Goal: Task Accomplishment & Management: Manage account settings

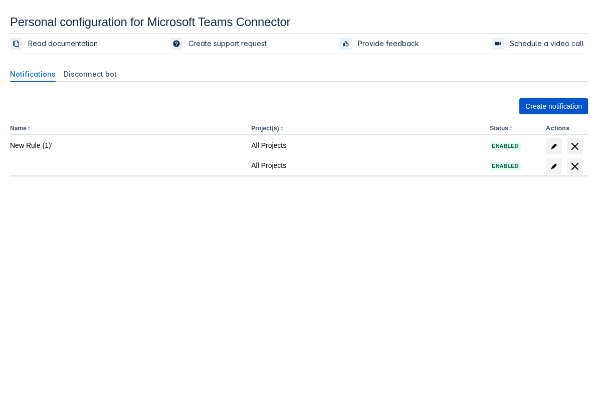
click at [428, 108] on span "Create notification" at bounding box center [553, 106] width 57 height 16
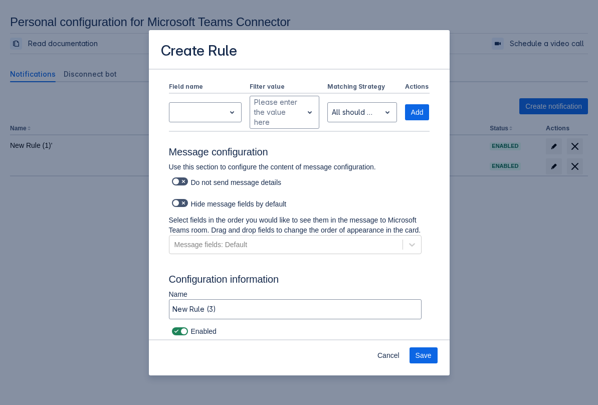
scroll to position [420, 0]
click at [428, 356] on span "Save" at bounding box center [423, 355] width 16 height 16
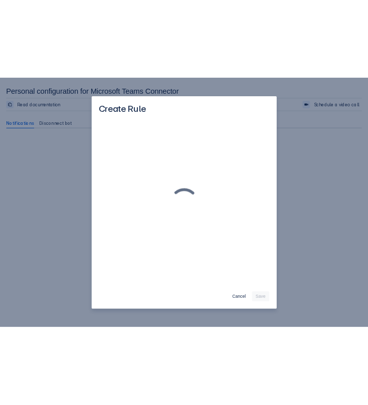
scroll to position [0, 0]
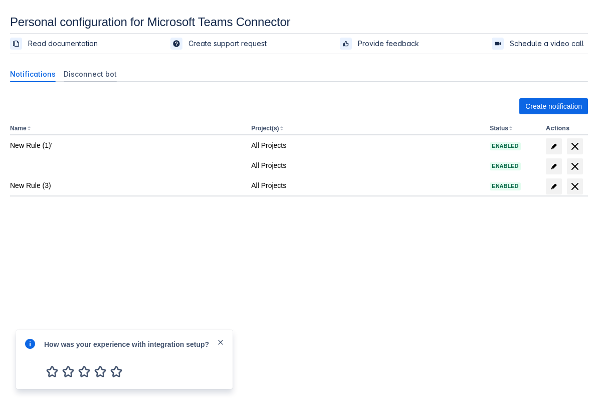
click at [76, 75] on span "Disconnect bot" at bounding box center [90, 74] width 53 height 10
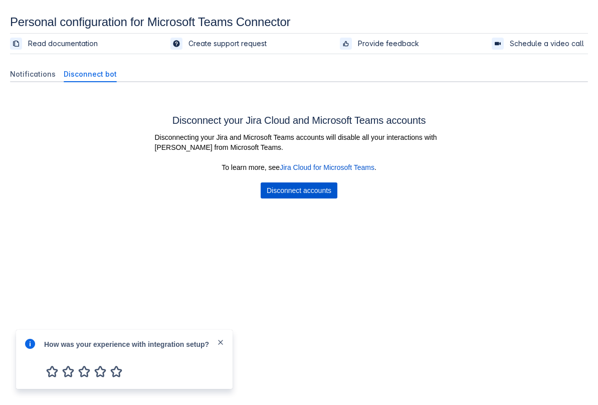
click at [319, 194] on span "Disconnect accounts" at bounding box center [299, 190] width 65 height 16
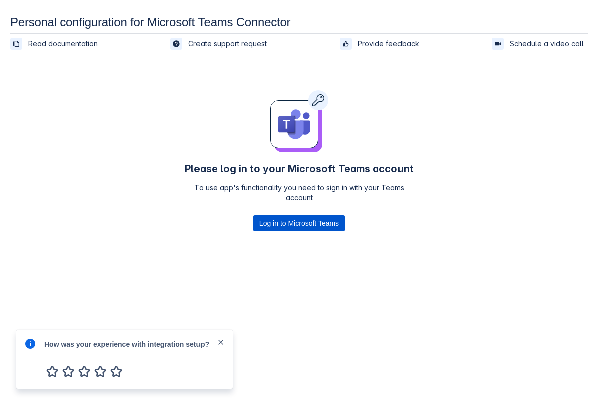
click at [298, 223] on span "Log in to Microsoft Teams" at bounding box center [299, 223] width 80 height 16
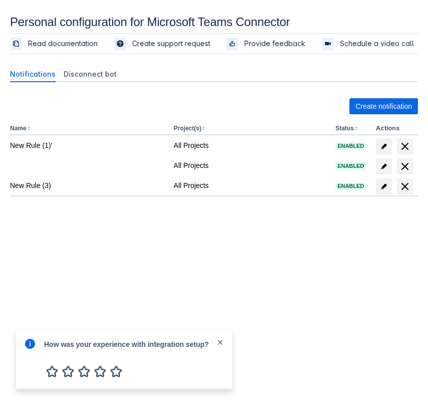
click at [428, 153] on section "Personal configuration for Microsoft Teams Connector Read documentation Create …" at bounding box center [214, 138] width 428 height 246
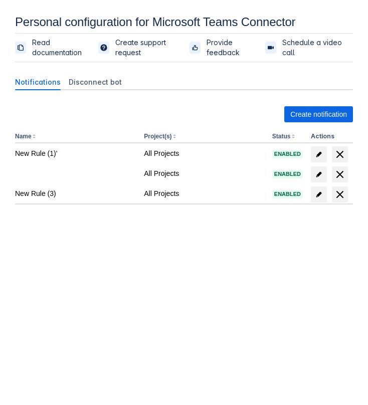
click at [325, 122] on div "Create notification Name Project(s) Status Actions New Rule (1)' All Projects E…" at bounding box center [184, 177] width 338 height 158
click at [320, 111] on span "Create notification" at bounding box center [318, 114] width 57 height 16
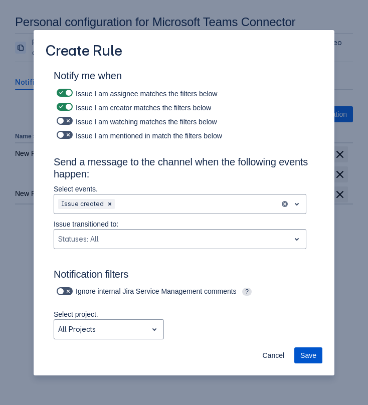
click at [311, 357] on span "Save" at bounding box center [308, 355] width 16 height 16
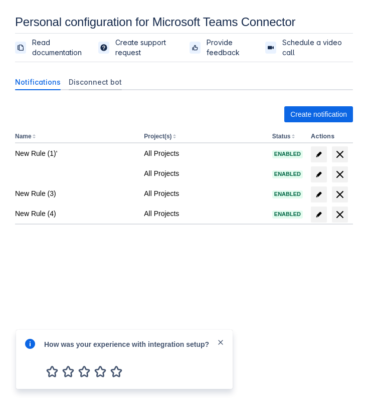
click at [95, 86] on span "Disconnect bot" at bounding box center [95, 82] width 53 height 10
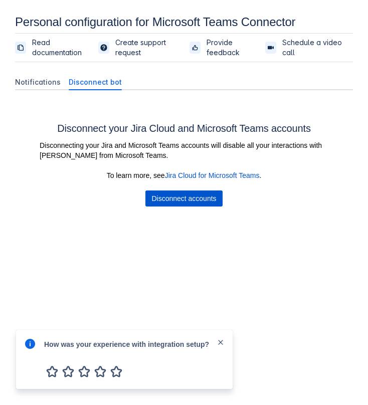
click at [179, 194] on span "Disconnect accounts" at bounding box center [183, 198] width 65 height 16
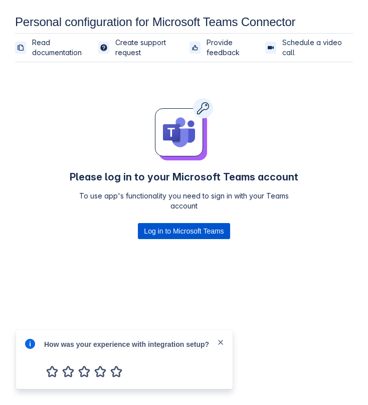
click at [175, 230] on span "Log in to Microsoft Teams" at bounding box center [184, 231] width 80 height 16
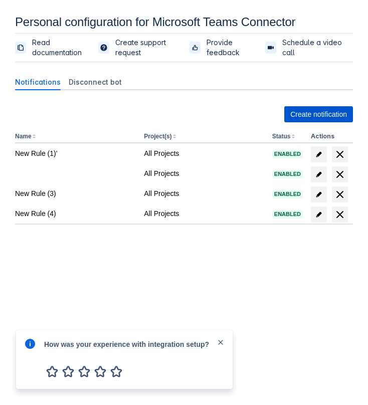
click at [303, 116] on span "Create notification" at bounding box center [318, 114] width 57 height 16
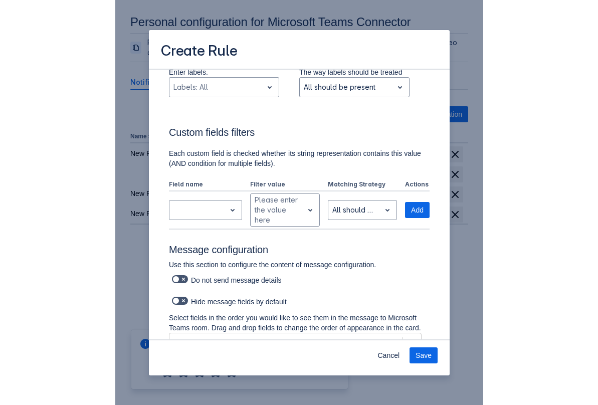
scroll to position [420, 0]
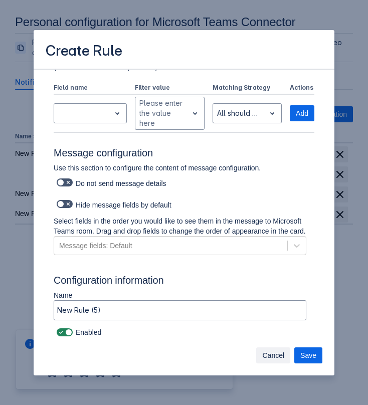
click at [275, 352] on span "Cancel" at bounding box center [273, 355] width 22 height 16
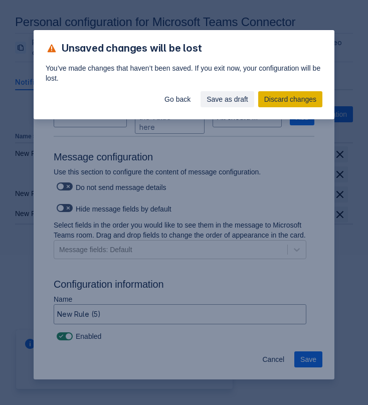
click at [278, 100] on span "Discard changes" at bounding box center [290, 99] width 52 height 16
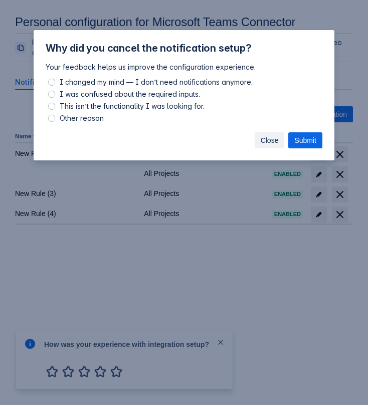
click at [262, 141] on span "Close" at bounding box center [270, 140] width 18 height 16
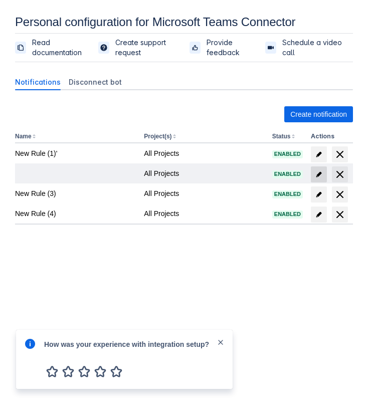
click at [320, 174] on span "edit" at bounding box center [319, 174] width 8 height 8
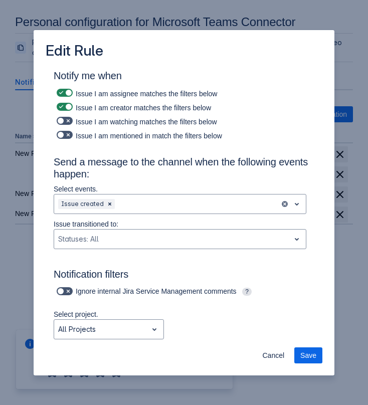
click at [271, 364] on div "Cancel Save" at bounding box center [184, 357] width 301 height 36
click at [271, 361] on span "Cancel" at bounding box center [273, 355] width 22 height 16
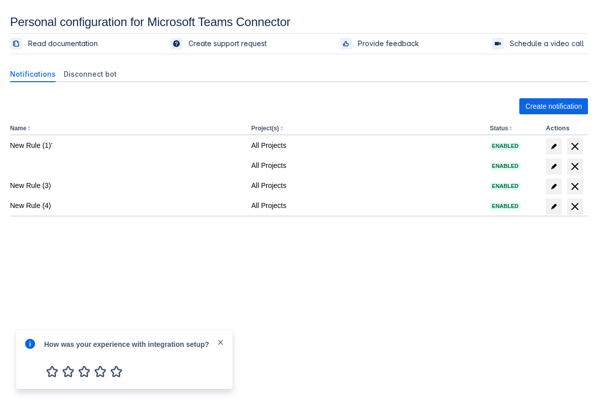
click at [221, 339] on span "close" at bounding box center [220, 342] width 8 height 8
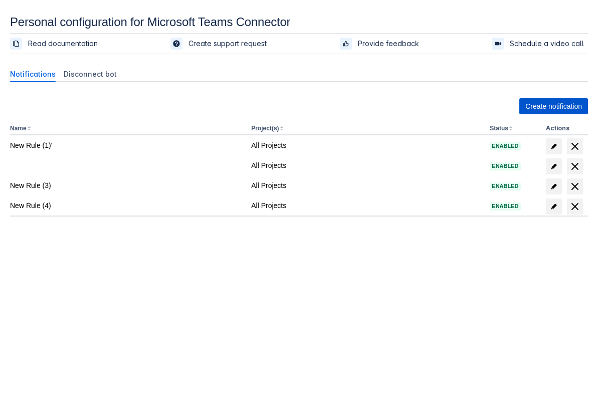
click at [565, 105] on span "Create notification" at bounding box center [553, 106] width 57 height 16
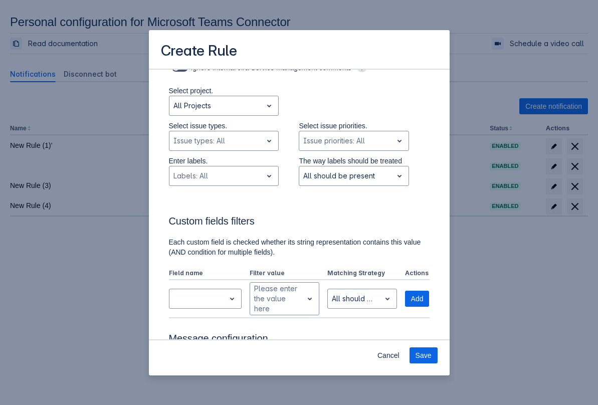
scroll to position [420, 0]
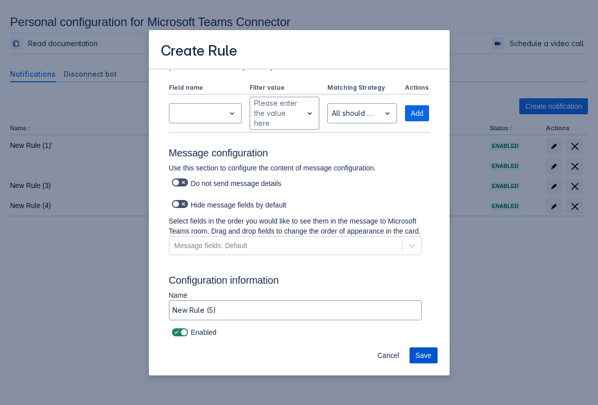
click at [426, 356] on span "Save" at bounding box center [423, 355] width 16 height 16
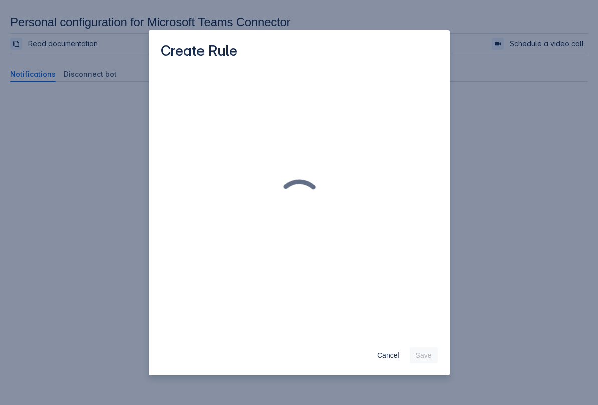
scroll to position [0, 0]
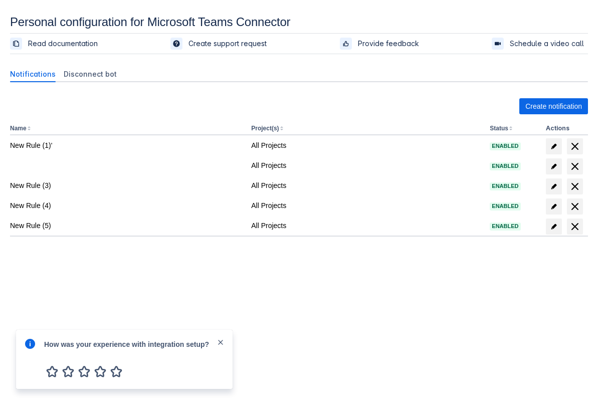
click at [221, 342] on span "close" at bounding box center [220, 342] width 8 height 8
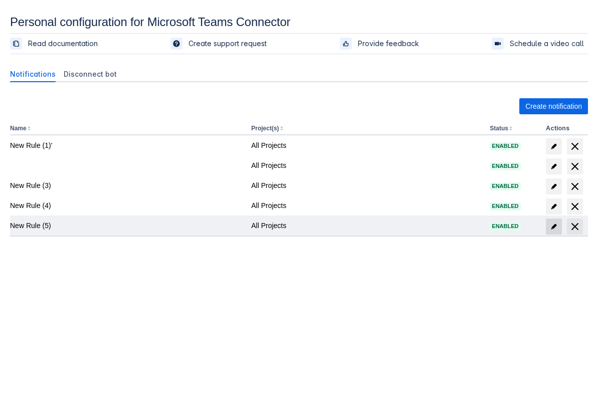
click at [553, 229] on span "edit" at bounding box center [554, 226] width 8 height 8
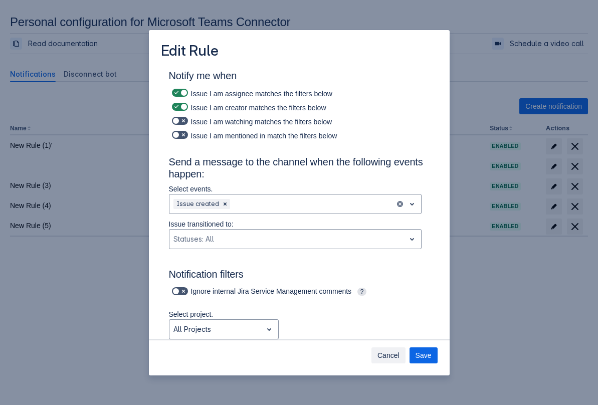
click at [386, 352] on span "Cancel" at bounding box center [388, 355] width 22 height 16
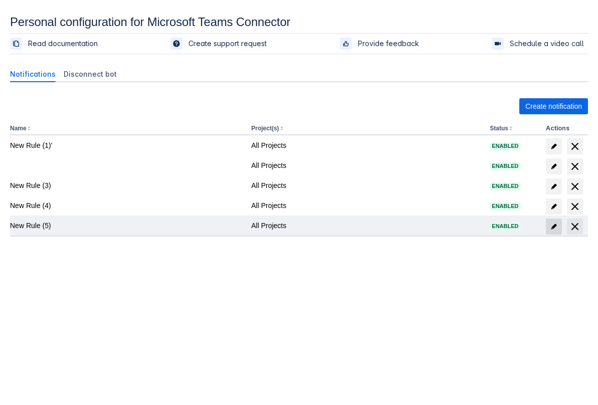
click at [555, 227] on span "edit" at bounding box center [554, 226] width 8 height 8
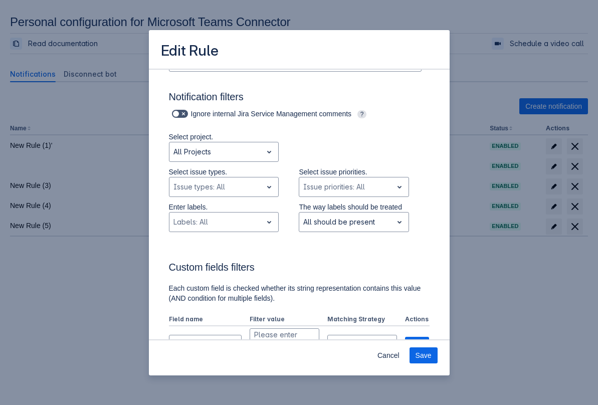
scroll to position [420, 0]
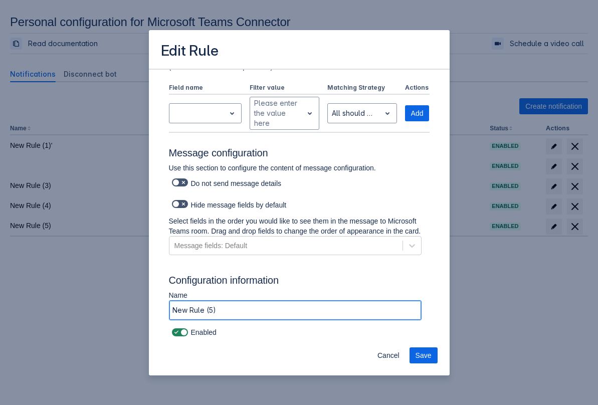
click at [231, 312] on input "New Rule (5)" at bounding box center [295, 310] width 252 height 18
type input "New Rule (5)edited"
click at [426, 350] on span "Save" at bounding box center [423, 355] width 16 height 16
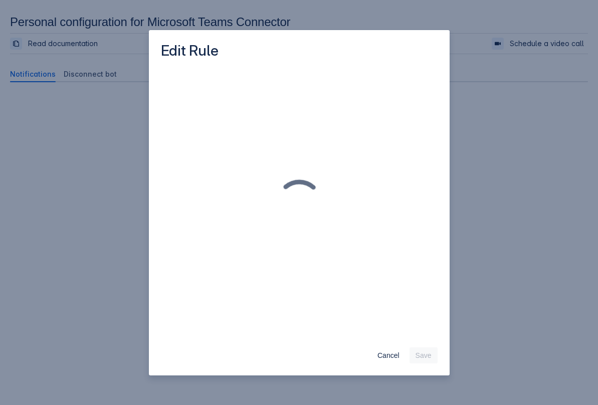
scroll to position [0, 0]
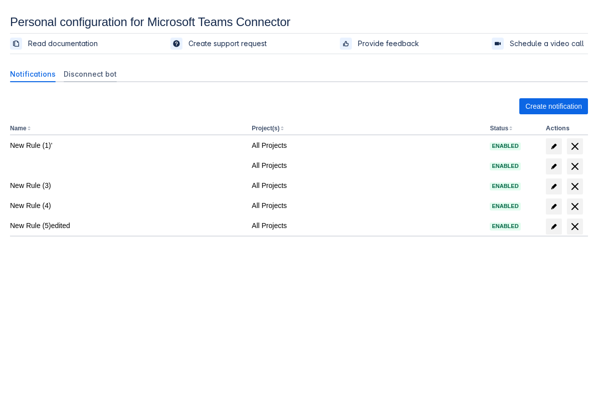
click at [72, 78] on span "Disconnect bot" at bounding box center [90, 74] width 53 height 10
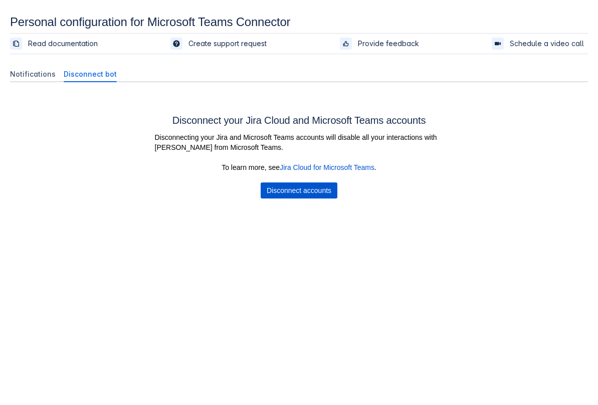
click at [272, 189] on span "Disconnect accounts" at bounding box center [299, 190] width 65 height 16
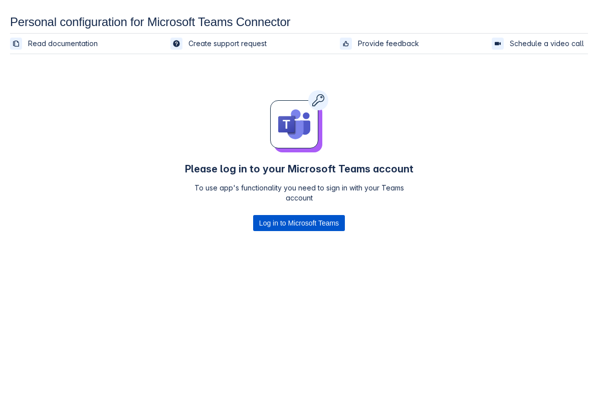
click at [290, 216] on span "Log in to Microsoft Teams" at bounding box center [299, 223] width 80 height 16
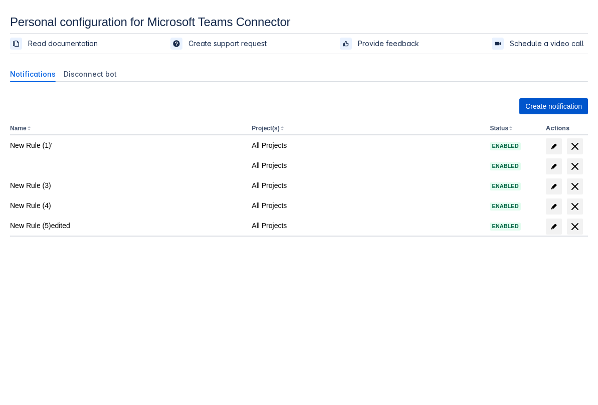
click at [538, 107] on span "Create notification" at bounding box center [553, 106] width 57 height 16
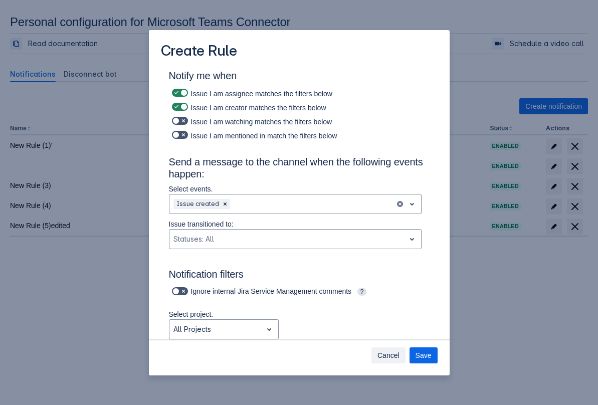
click at [381, 357] on span "Cancel" at bounding box center [388, 355] width 22 height 16
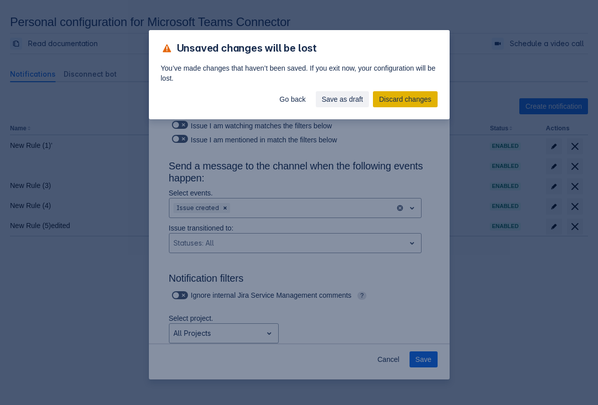
click at [404, 97] on span "Discard changes" at bounding box center [405, 99] width 52 height 16
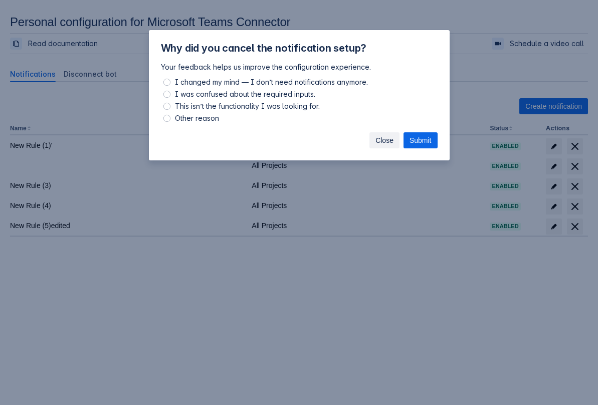
click at [386, 145] on span "Close" at bounding box center [384, 140] width 18 height 16
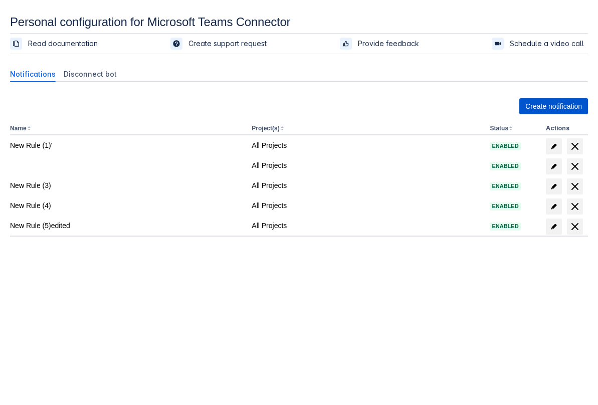
click at [530, 111] on span "Create notification" at bounding box center [553, 106] width 57 height 16
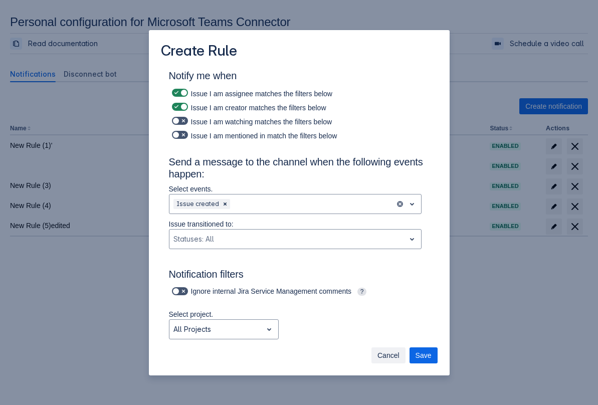
click at [388, 353] on span "Cancel" at bounding box center [388, 355] width 22 height 16
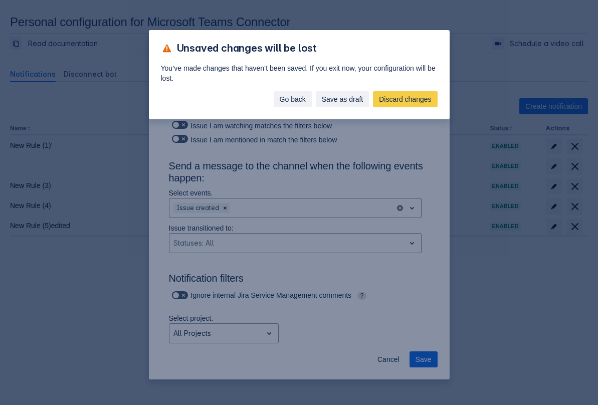
click at [292, 95] on span "Go back" at bounding box center [293, 99] width 26 height 16
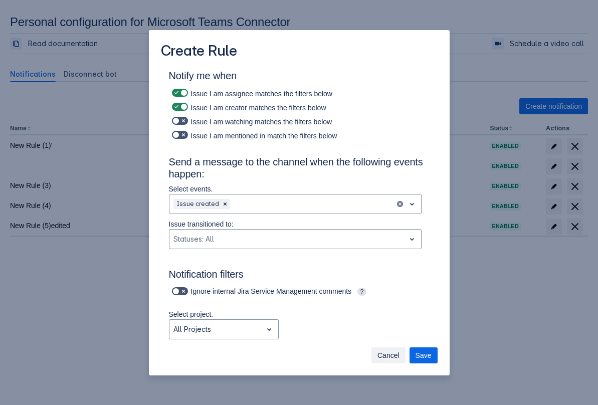
click at [381, 355] on span "Cancel" at bounding box center [388, 355] width 22 height 16
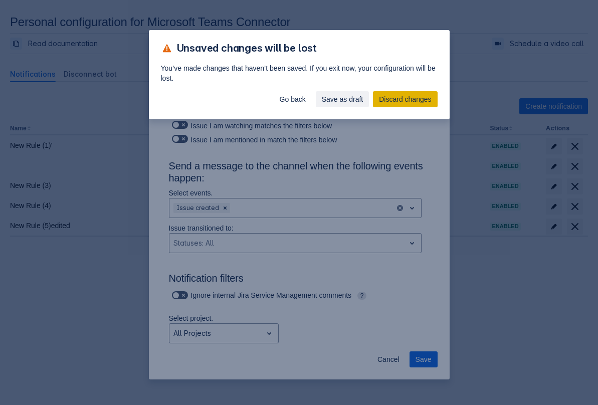
click at [396, 96] on span "Discard changes" at bounding box center [405, 99] width 52 height 16
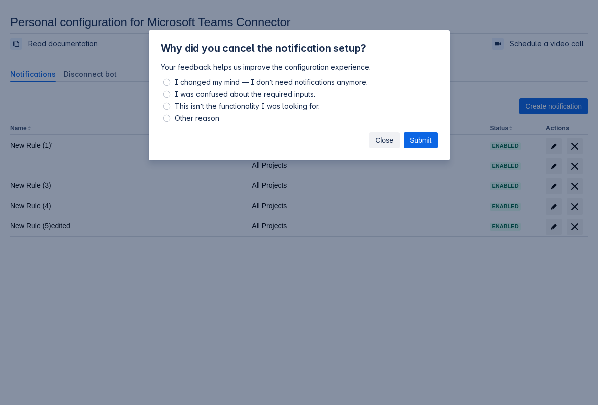
click at [383, 140] on span "Close" at bounding box center [384, 140] width 18 height 16
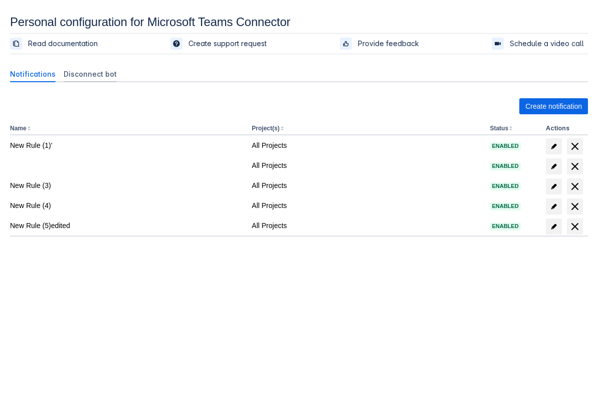
click at [74, 76] on span "Disconnect bot" at bounding box center [90, 74] width 53 height 10
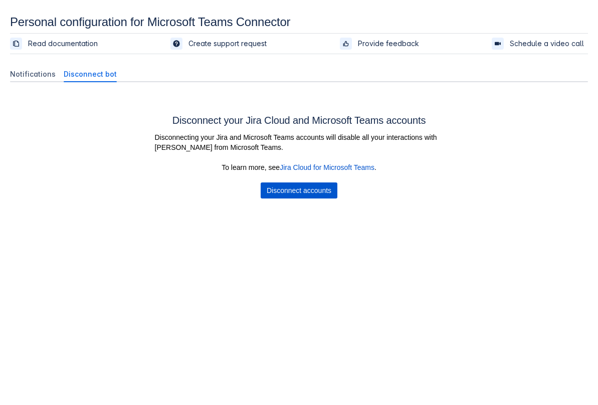
click at [316, 191] on span "Disconnect accounts" at bounding box center [299, 190] width 65 height 16
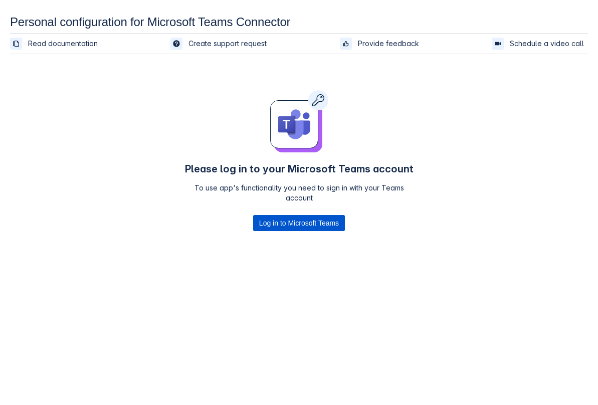
click at [282, 227] on span "Log in to Microsoft Teams" at bounding box center [299, 223] width 80 height 16
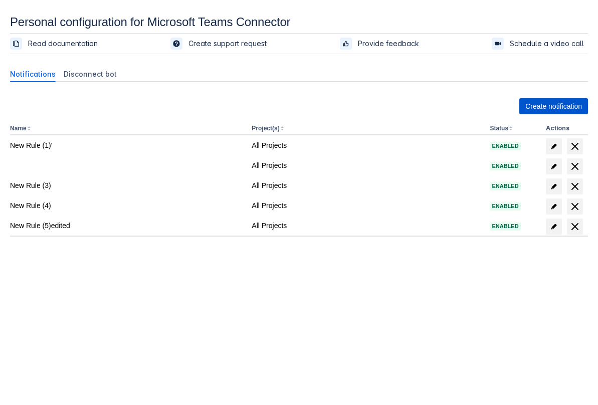
click at [535, 106] on span "Create notification" at bounding box center [553, 106] width 57 height 16
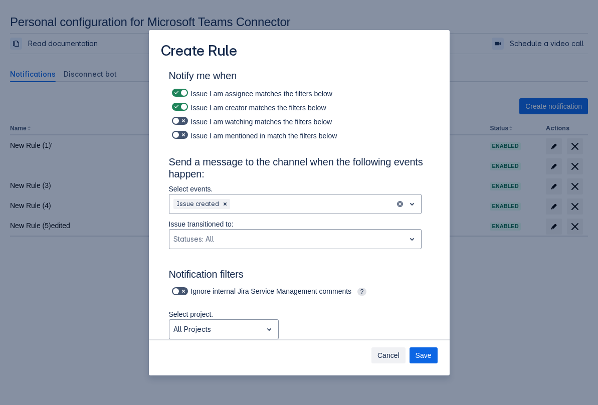
click at [389, 356] on span "Cancel" at bounding box center [388, 355] width 22 height 16
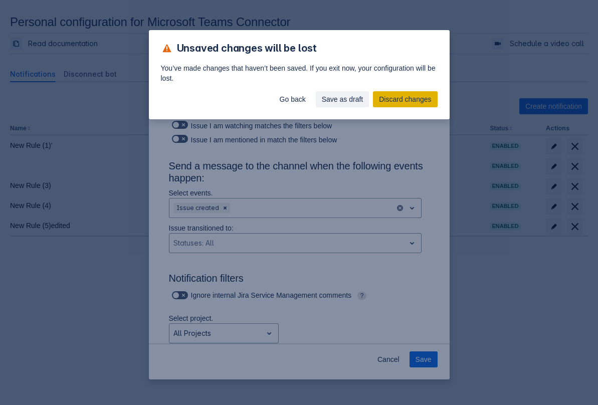
click at [415, 100] on span "Discard changes" at bounding box center [405, 99] width 52 height 16
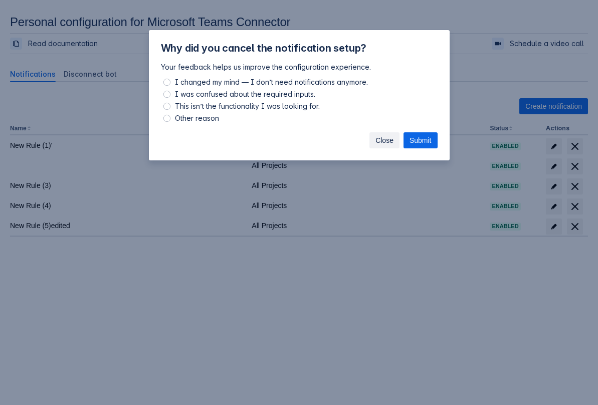
click at [376, 140] on span "Close" at bounding box center [384, 140] width 18 height 16
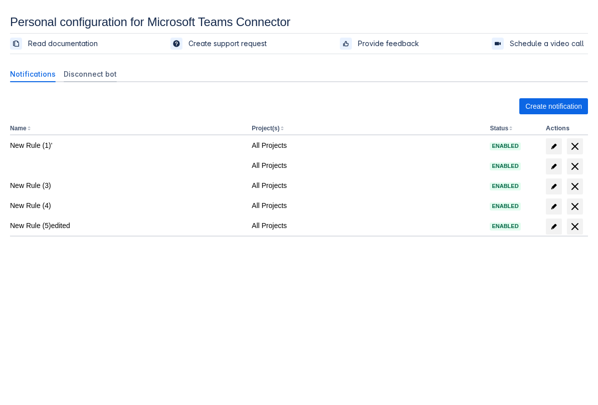
click at [80, 71] on span "Disconnect bot" at bounding box center [90, 74] width 53 height 10
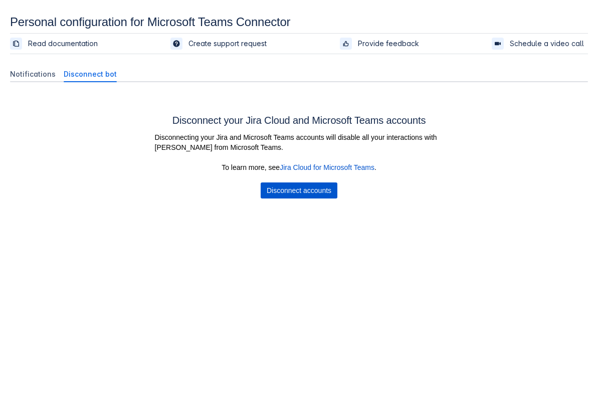
click at [290, 187] on span "Disconnect accounts" at bounding box center [299, 190] width 65 height 16
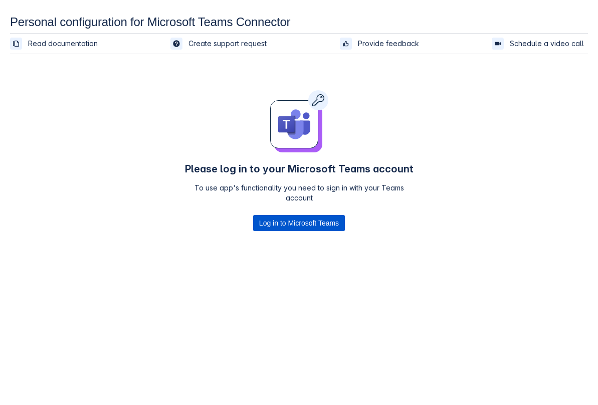
click at [271, 222] on span "Log in to Microsoft Teams" at bounding box center [299, 223] width 80 height 16
